Goal: Information Seeking & Learning: Learn about a topic

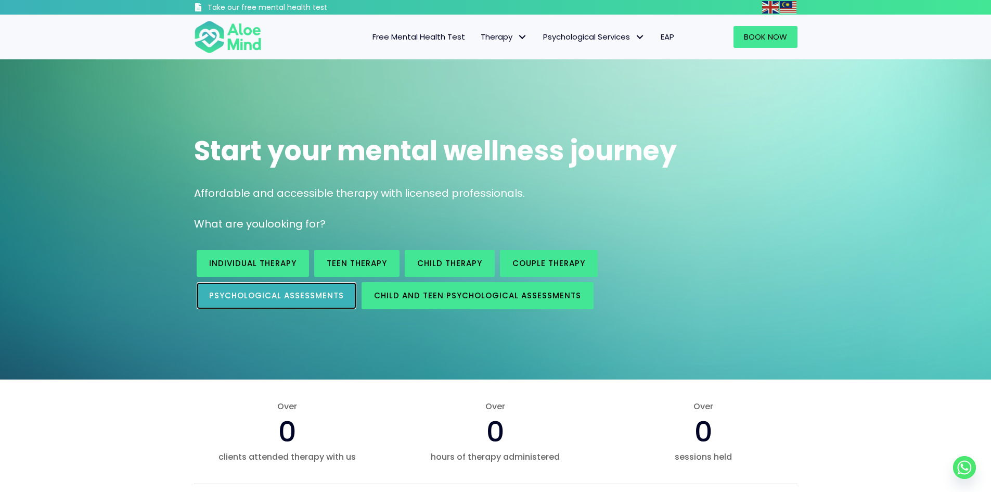
click at [291, 293] on span "Psychological assessments" at bounding box center [276, 295] width 135 height 11
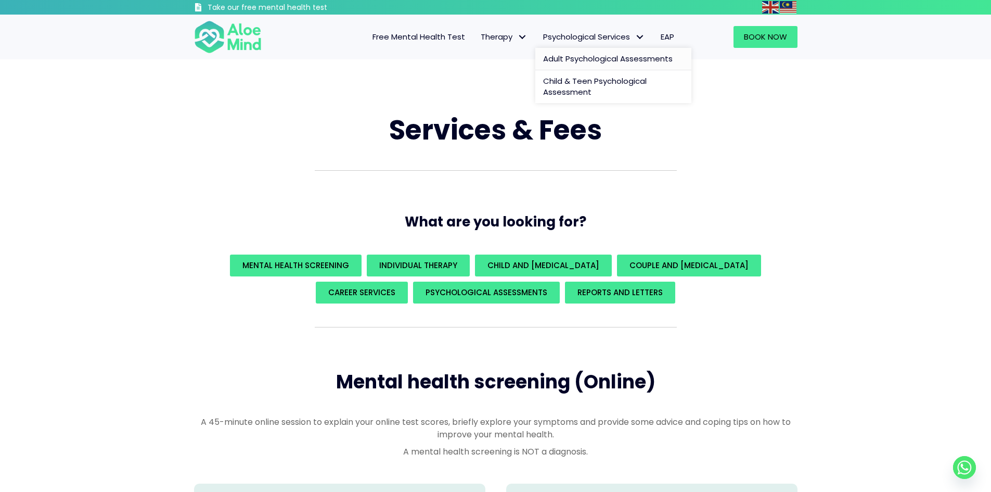
click at [607, 61] on span "Adult Psychological Assessments" at bounding box center [608, 58] width 130 height 11
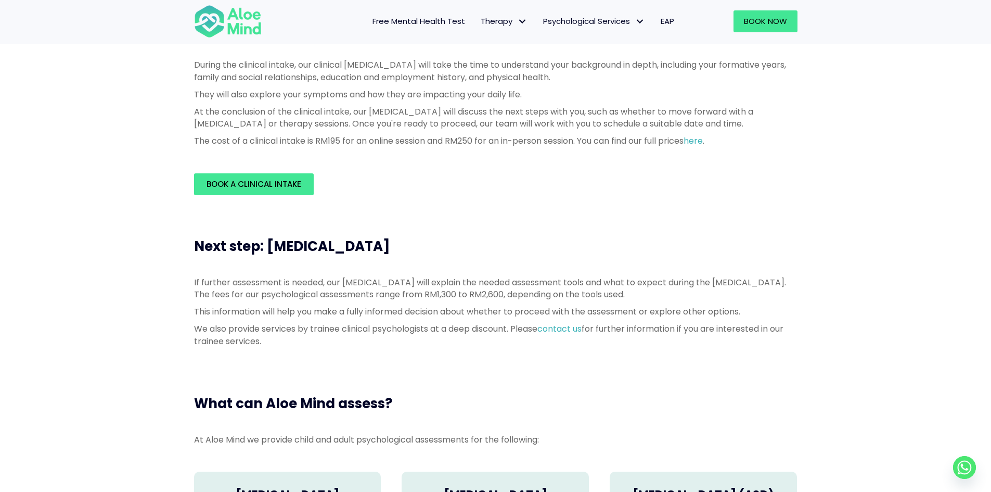
scroll to position [364, 0]
